Goal: Task Accomplishment & Management: Manage account settings

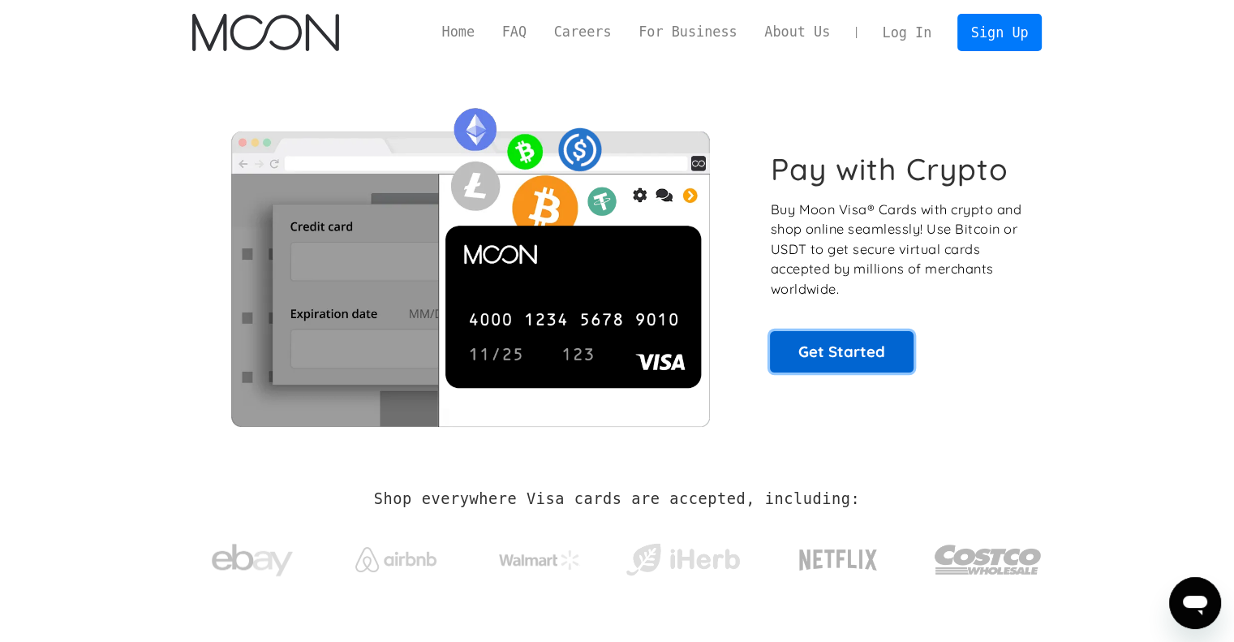
click at [862, 346] on link "Get Started" at bounding box center [842, 351] width 144 height 41
click at [922, 41] on link "Log In" at bounding box center [907, 33] width 76 height 36
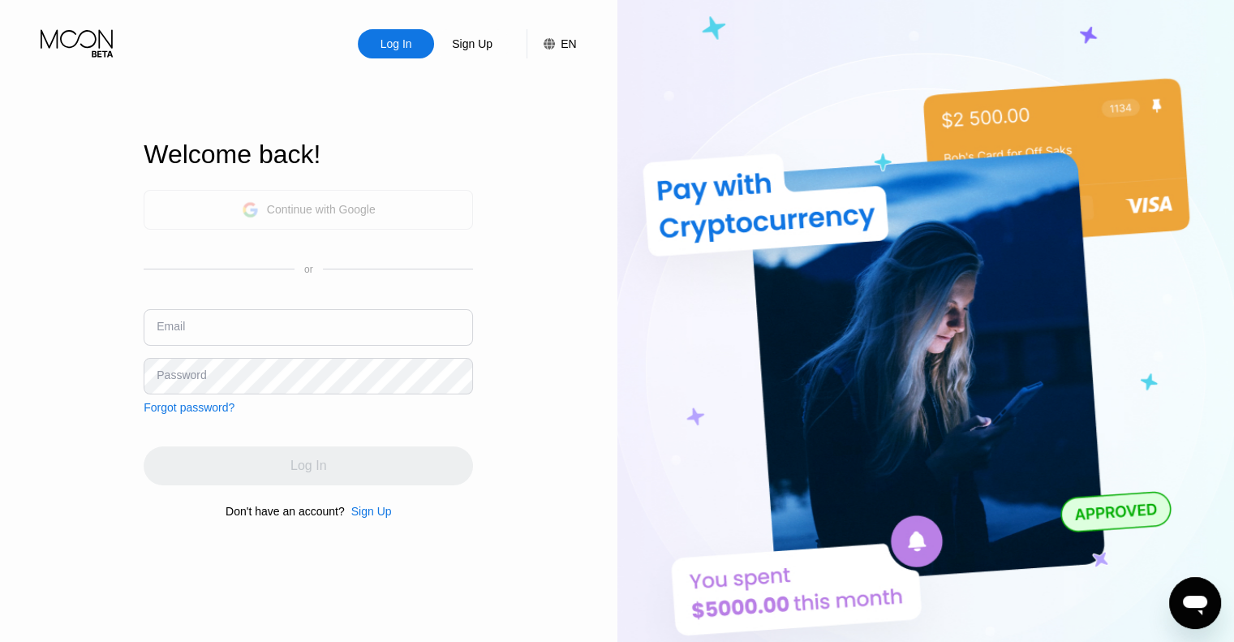
click at [346, 197] on div "Continue with Google" at bounding box center [309, 209] width 134 height 25
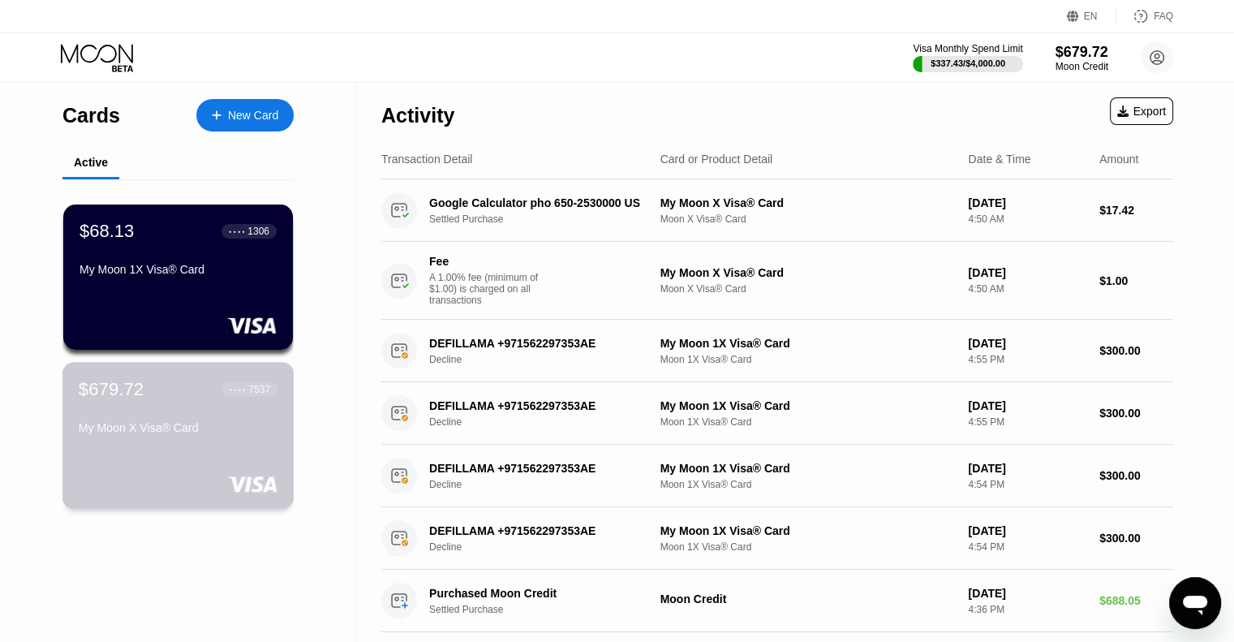
click at [183, 411] on div "$679.72 ● ● ● ● 7537 My Moon X Visa® Card" at bounding box center [178, 409] width 199 height 62
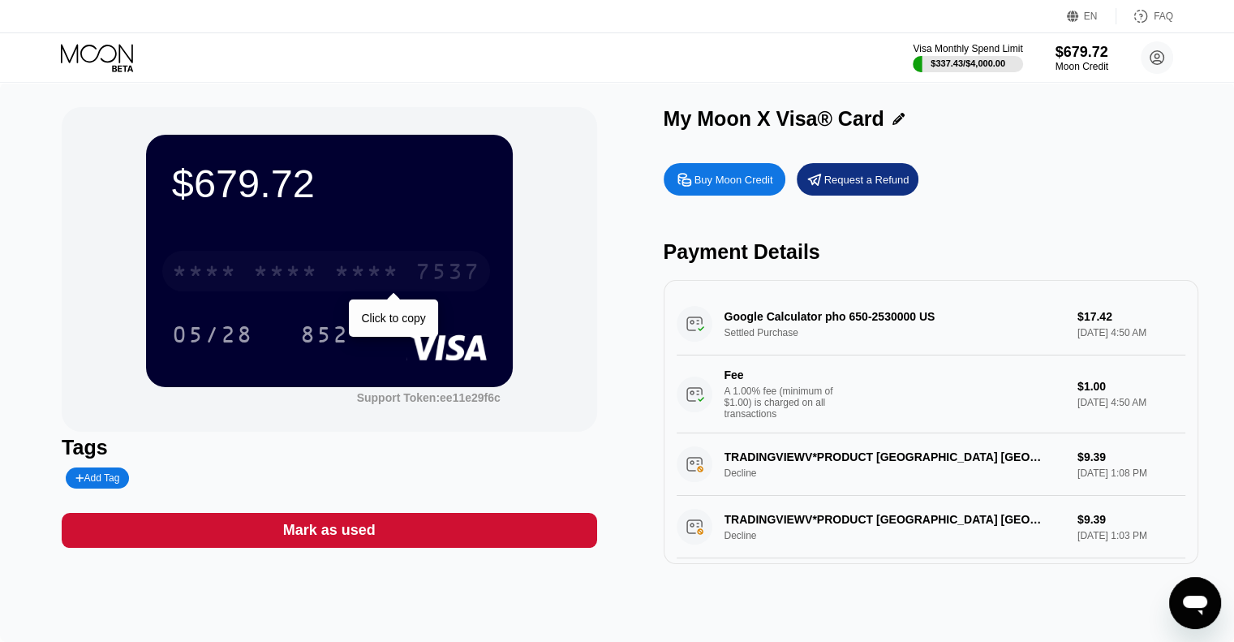
click at [369, 278] on div "* * * *" at bounding box center [366, 273] width 65 height 26
click at [369, 278] on div "2338" at bounding box center [366, 273] width 65 height 26
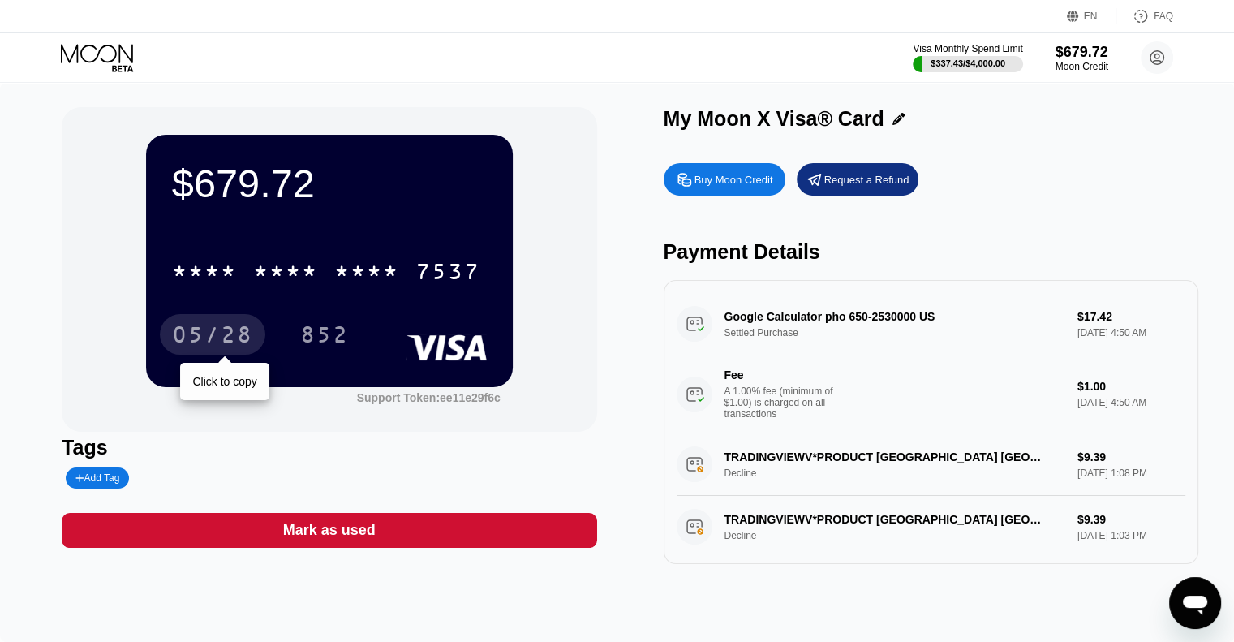
click at [229, 332] on div "05/28" at bounding box center [212, 337] width 81 height 26
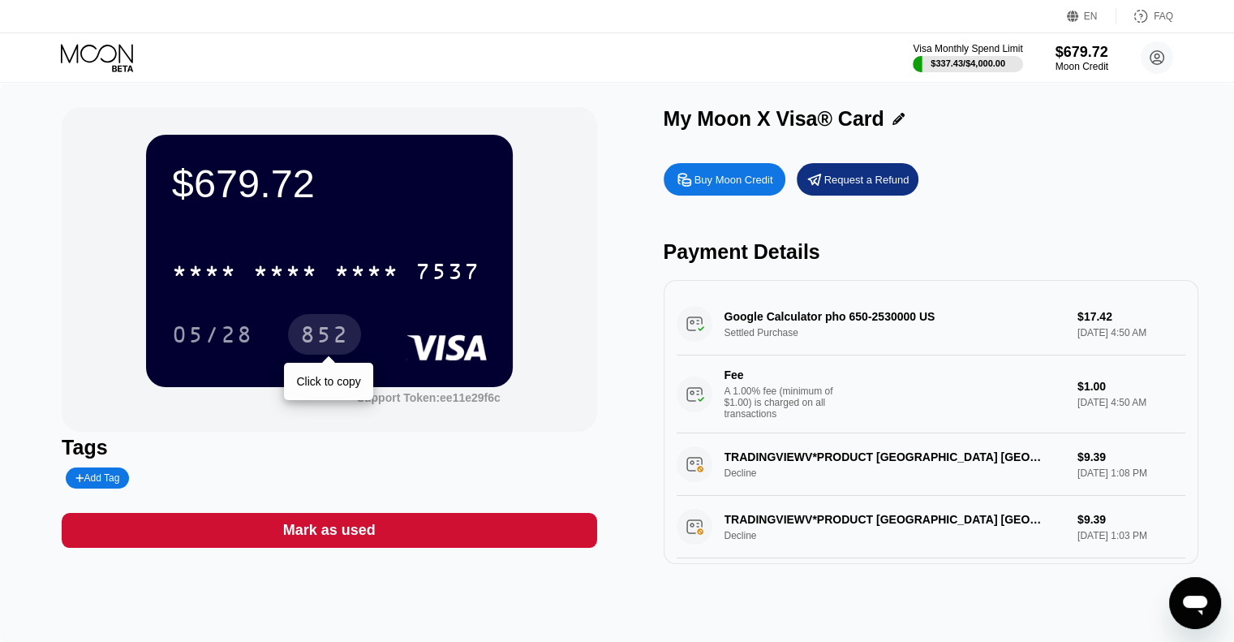
click at [324, 350] on div "852" at bounding box center [324, 337] width 49 height 26
